Goal: Ask a question

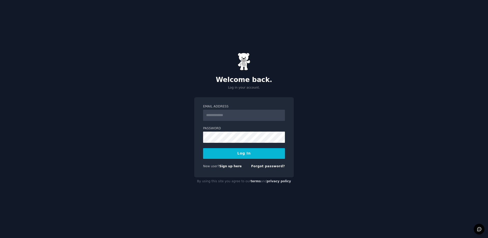
click at [262, 110] on input "Email Address" at bounding box center [244, 115] width 82 height 11
type input "**********"
click at [257, 151] on button "Log In" at bounding box center [244, 153] width 82 height 11
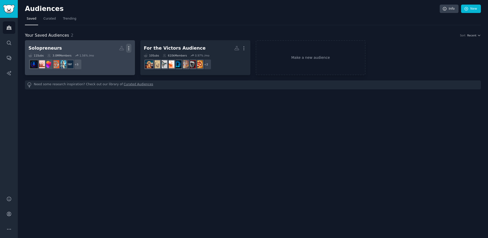
click at [128, 48] on icon "button" at bounding box center [128, 48] width 5 height 5
click at [80, 42] on link "Solopreneurs Custom Audience More View Delete 11 Sub s 3.0M Members 1.56 % /mo …" at bounding box center [80, 57] width 110 height 35
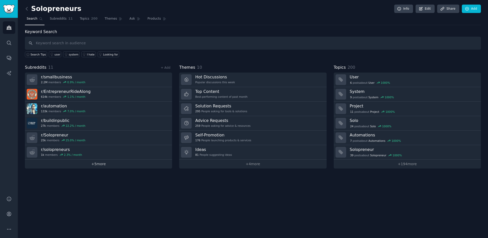
click at [114, 168] on link "+ 5 more" at bounding box center [98, 163] width 147 height 9
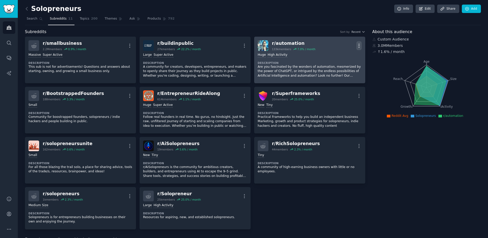
click at [357, 45] on icon "button" at bounding box center [358, 45] width 5 height 5
click at [338, 66] on p "Delete" at bounding box center [339, 65] width 12 height 5
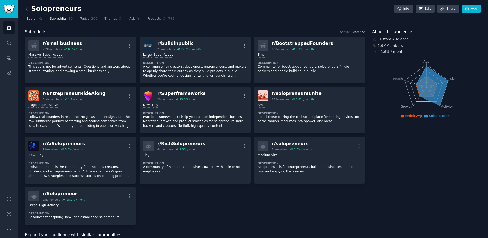
click at [30, 15] on link "Search" at bounding box center [35, 20] width 20 height 10
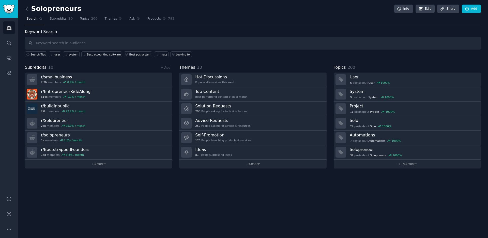
click at [30, 11] on link at bounding box center [28, 9] width 6 height 8
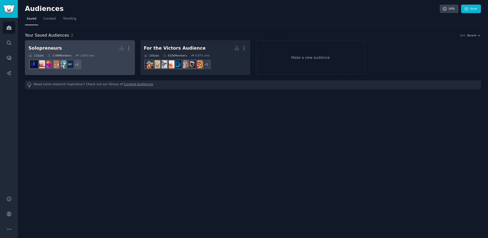
click at [94, 52] on h2 "Solopreneurs More" at bounding box center [79, 48] width 103 height 9
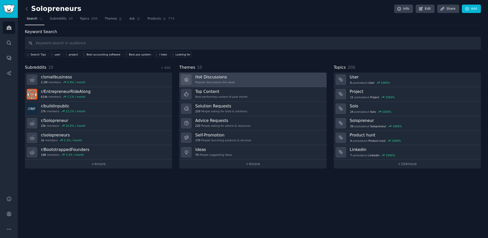
click at [224, 75] on h3 "Hot Discussions" at bounding box center [215, 76] width 40 height 5
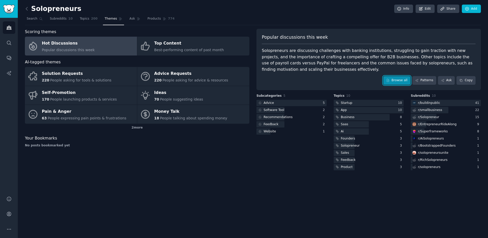
click at [402, 80] on link "Browse all" at bounding box center [396, 80] width 27 height 9
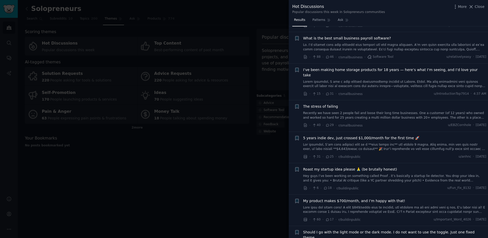
scroll to position [129, 0]
click at [391, 197] on span "My product makes $700/month, and I’m happy with that!" at bounding box center [354, 199] width 102 height 5
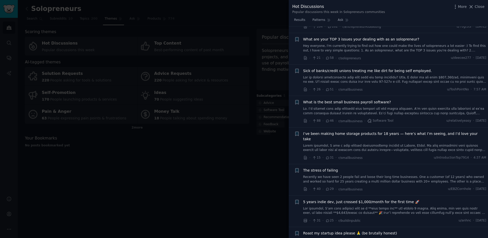
scroll to position [64, 0]
click at [481, 6] on span "Close" at bounding box center [480, 6] width 10 height 5
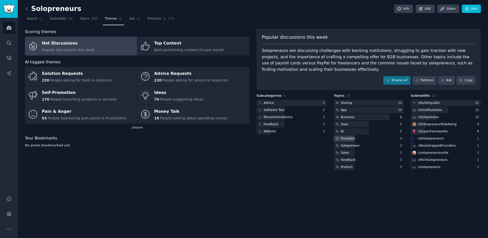
click at [339, 141] on div "Founders" at bounding box center [345, 138] width 22 height 6
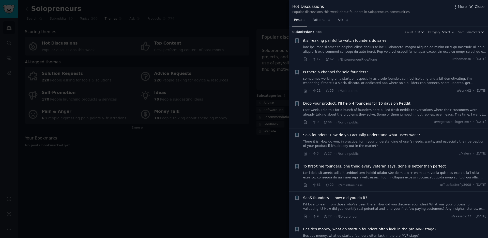
click at [476, 8] on span "Close" at bounding box center [480, 6] width 10 height 5
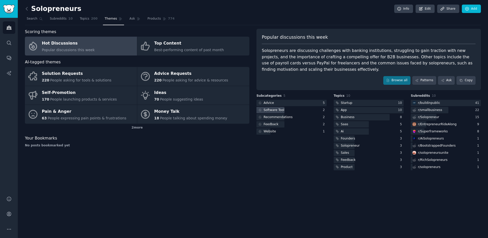
click at [294, 110] on div "Software Tool" at bounding box center [292, 110] width 70 height 6
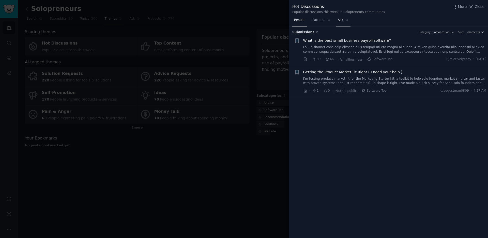
click at [345, 20] on icon at bounding box center [347, 20] width 4 height 4
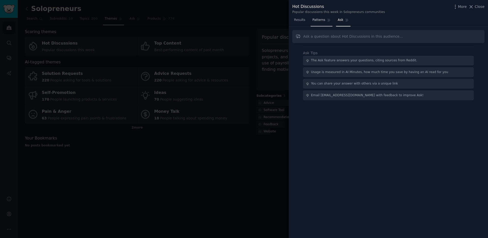
click at [312, 23] on link "Patterns" at bounding box center [322, 21] width 22 height 10
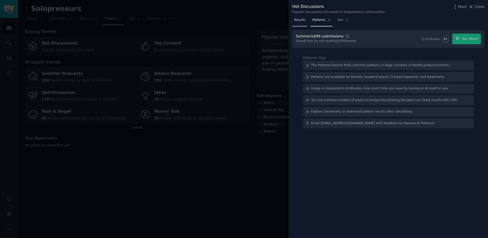
click at [302, 19] on span "Results" at bounding box center [299, 20] width 11 height 5
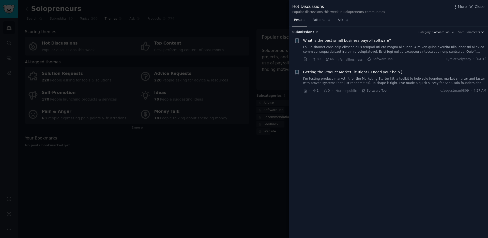
click at [239, 175] on div at bounding box center [244, 119] width 488 height 238
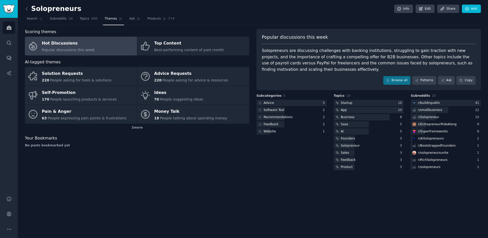
click at [187, 35] on div "Scoring themes Hot Discussions Popular discussions this week Top Content Best-p…" at bounding box center [137, 42] width 225 height 27
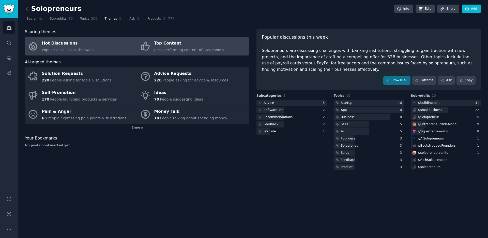
click at [189, 43] on div "Top Content" at bounding box center [189, 43] width 70 height 8
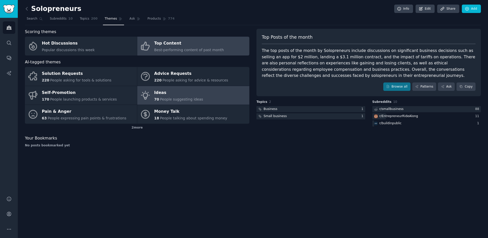
click at [199, 87] on link "Ideas 70 People suggesting ideas" at bounding box center [193, 95] width 112 height 19
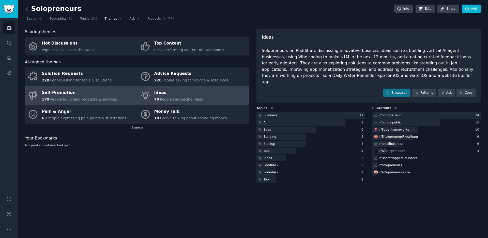
click at [90, 99] on span "People launching products & services" at bounding box center [83, 99] width 67 height 4
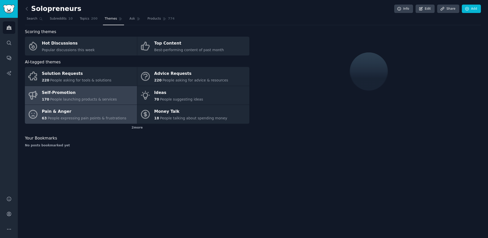
click at [93, 114] on div "Pain & Anger" at bounding box center [84, 112] width 85 height 8
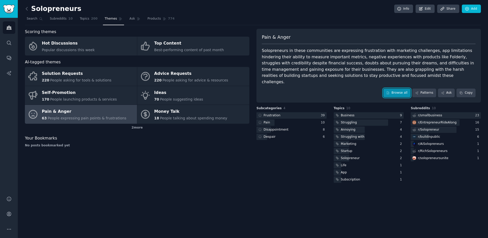
click at [396, 88] on link "Browse all" at bounding box center [396, 92] width 27 height 9
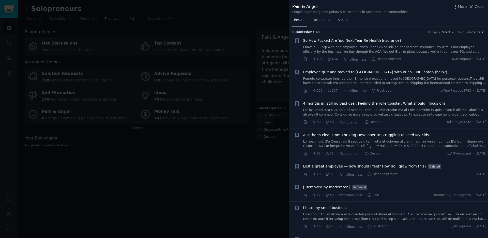
click at [266, 95] on div at bounding box center [244, 119] width 488 height 238
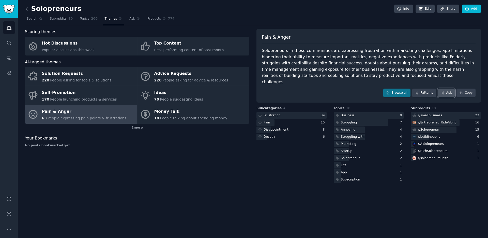
click at [448, 88] on link "Ask" at bounding box center [446, 92] width 17 height 9
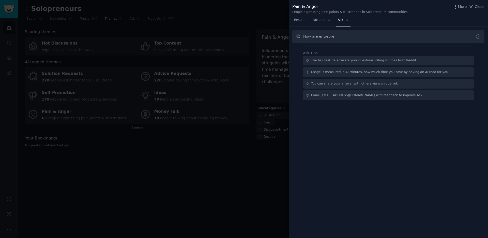
type input "How are entrepre"
click at [235, 157] on div at bounding box center [244, 119] width 488 height 238
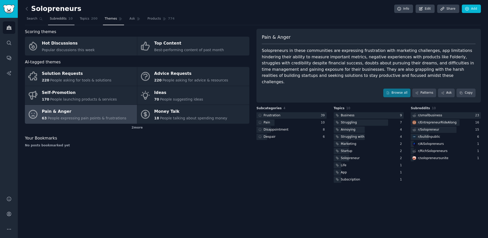
click at [51, 18] on span "Subreddits" at bounding box center [58, 19] width 17 height 5
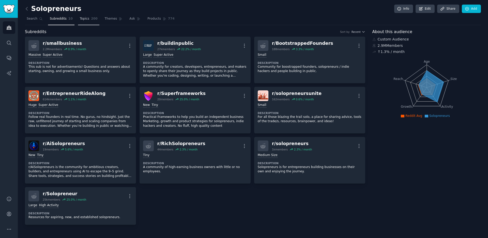
click at [80, 19] on span "Topics" at bounding box center [84, 19] width 9 height 5
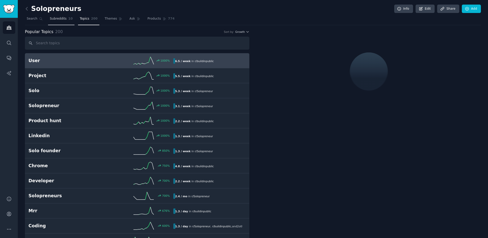
click at [53, 18] on span "Subreddits" at bounding box center [58, 19] width 17 height 5
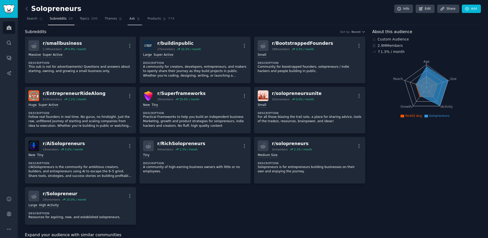
click at [137, 20] on icon at bounding box center [139, 19] width 4 height 4
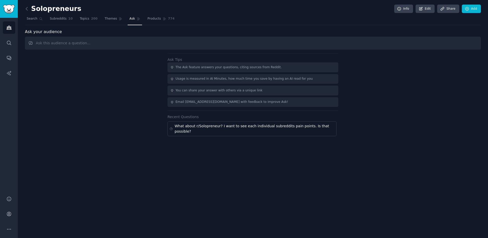
click at [130, 42] on input "text" at bounding box center [253, 43] width 456 height 13
drag, startPoint x: 70, startPoint y: 44, endPoint x: 51, endPoint y: 43, distance: 18.4
click at [51, 43] on input "How are entrempeurs approaching problem solving?" at bounding box center [253, 43] width 456 height 13
type input "How are solopreneurs approaching problem solving?"
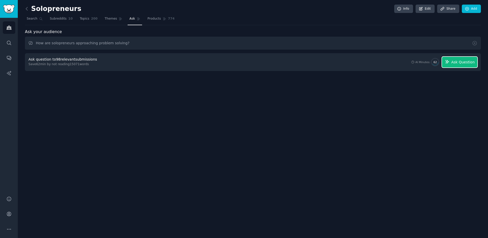
click at [466, 62] on span "Ask Question" at bounding box center [462, 61] width 23 height 5
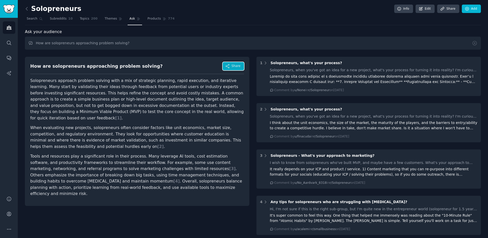
click at [234, 68] on button "Share" at bounding box center [233, 66] width 21 height 8
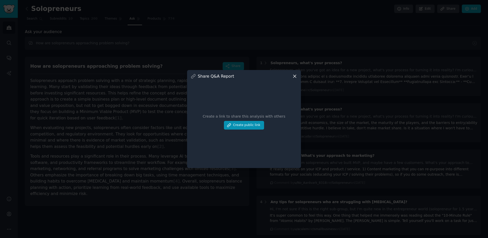
click at [295, 76] on icon at bounding box center [294, 76] width 3 height 3
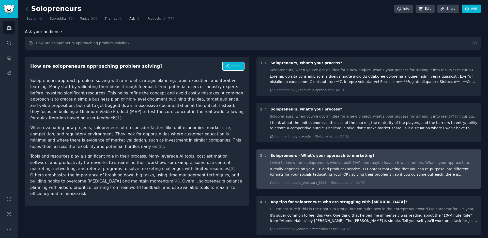
scroll to position [79, 0]
